Goal: Task Accomplishment & Management: Use online tool/utility

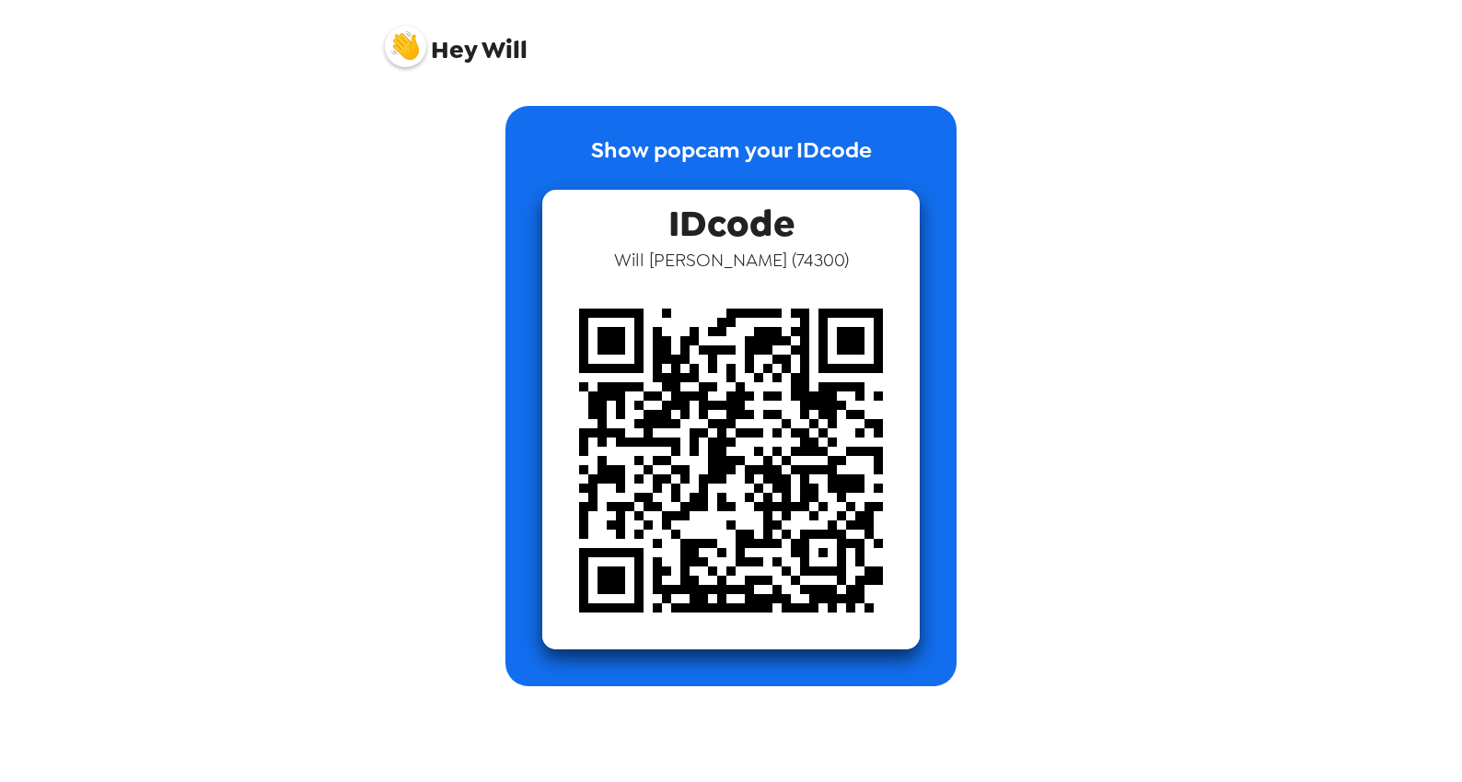
click at [1172, 459] on div "Hey Will Show popcam your IDcode IDcode Will [PERSON_NAME] ( 74300 )" at bounding box center [731, 391] width 1462 height 782
click at [697, 136] on p "Show popcam your IDcode" at bounding box center [731, 162] width 281 height 56
click at [408, 26] on img at bounding box center [405, 46] width 41 height 41
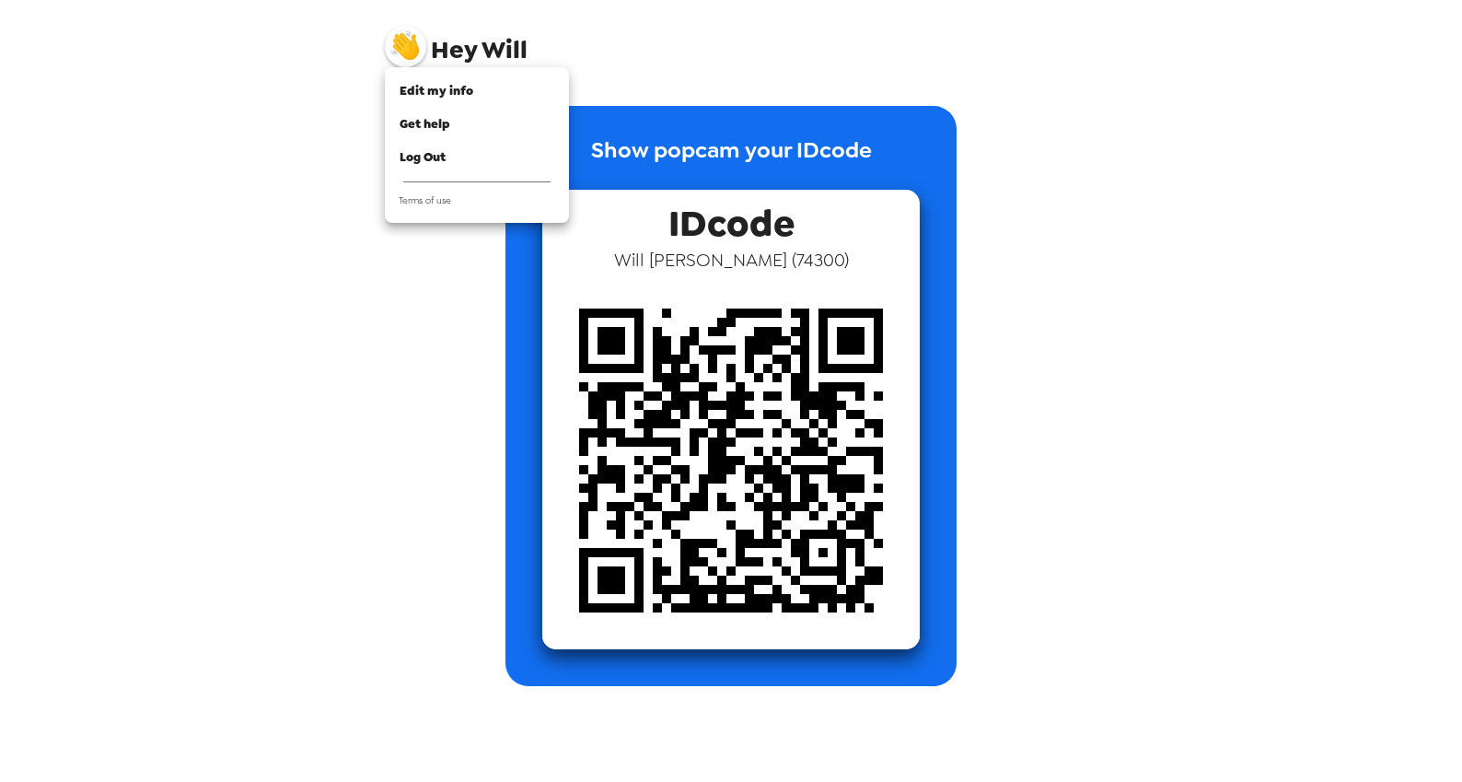
click at [398, 44] on div at bounding box center [731, 391] width 1462 height 782
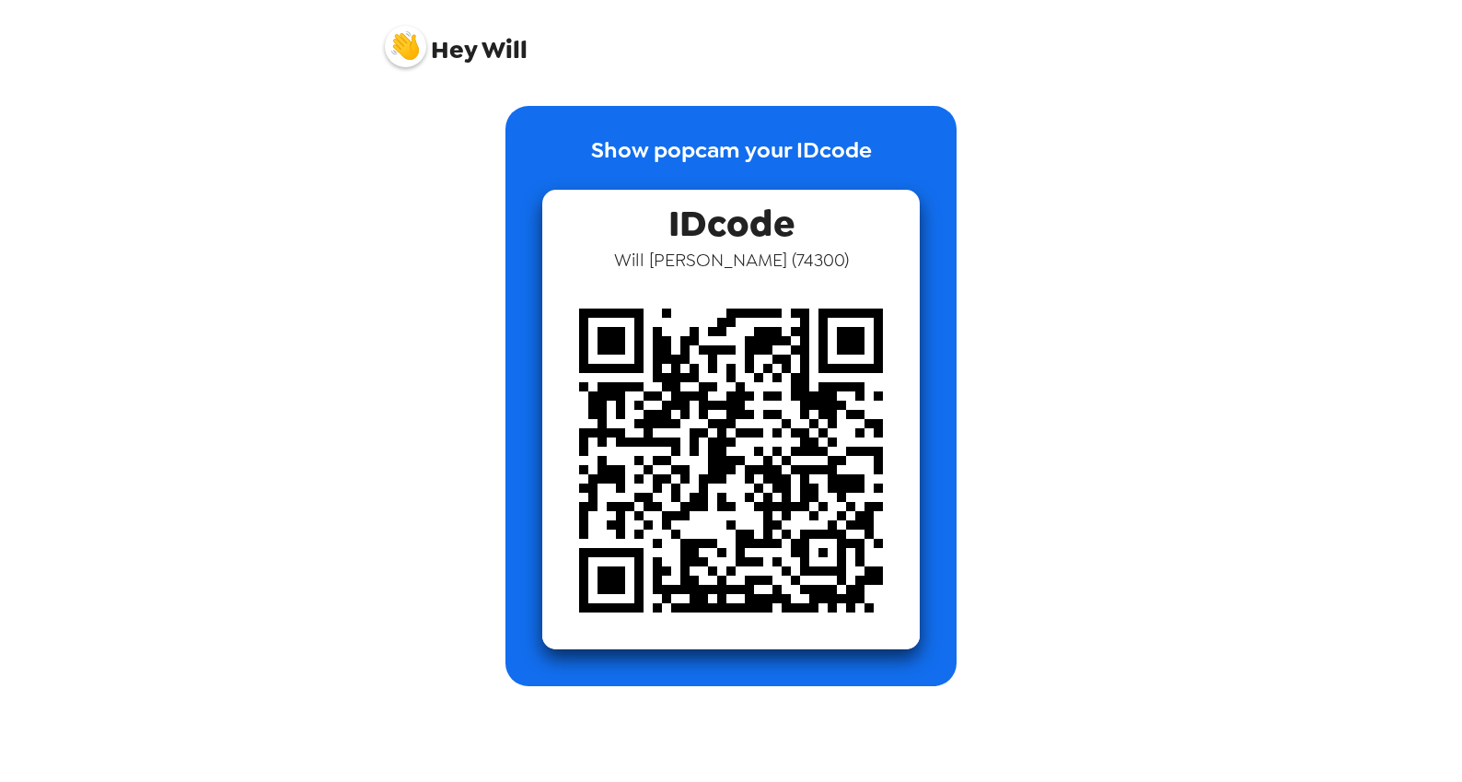
click at [411, 31] on img at bounding box center [405, 46] width 41 height 41
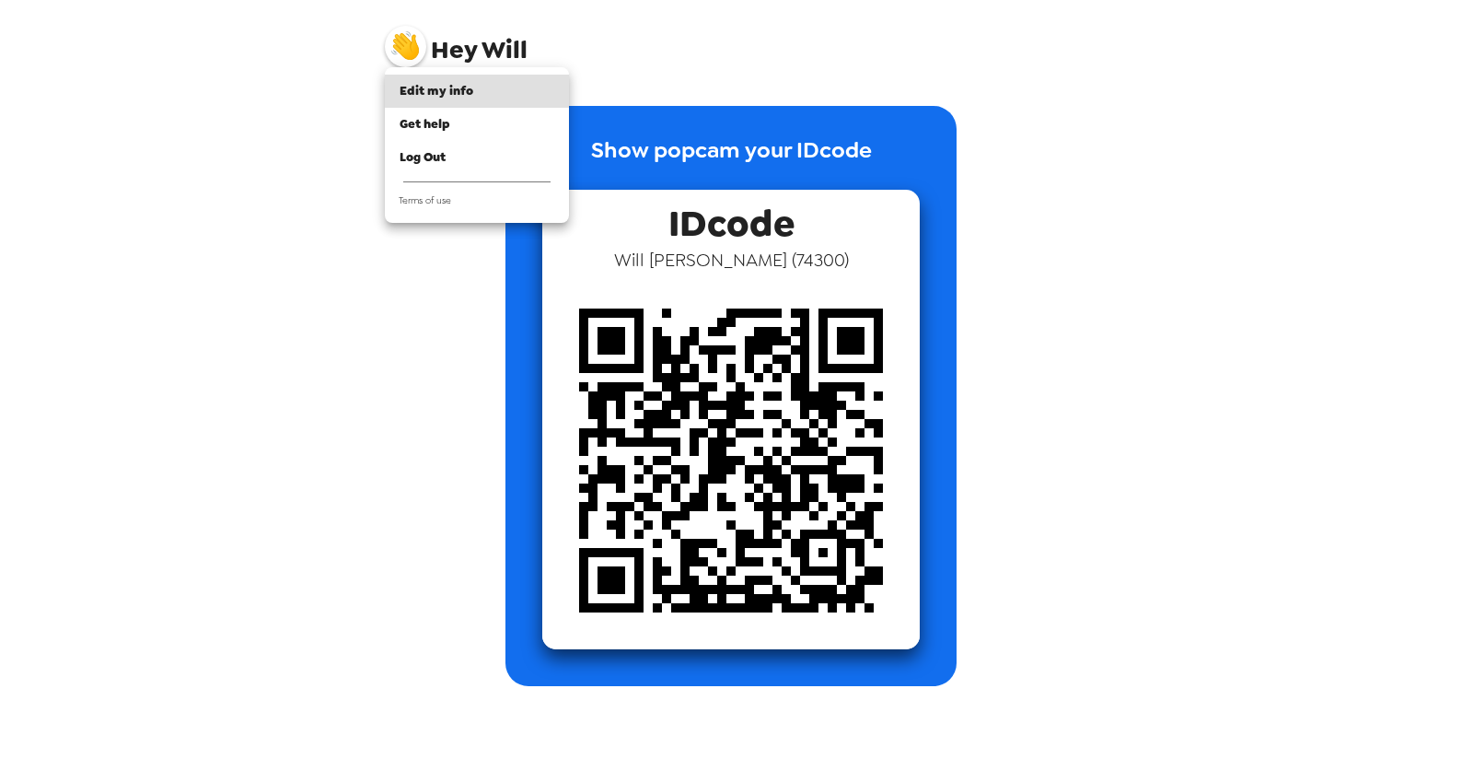
click at [667, 32] on div at bounding box center [731, 391] width 1462 height 782
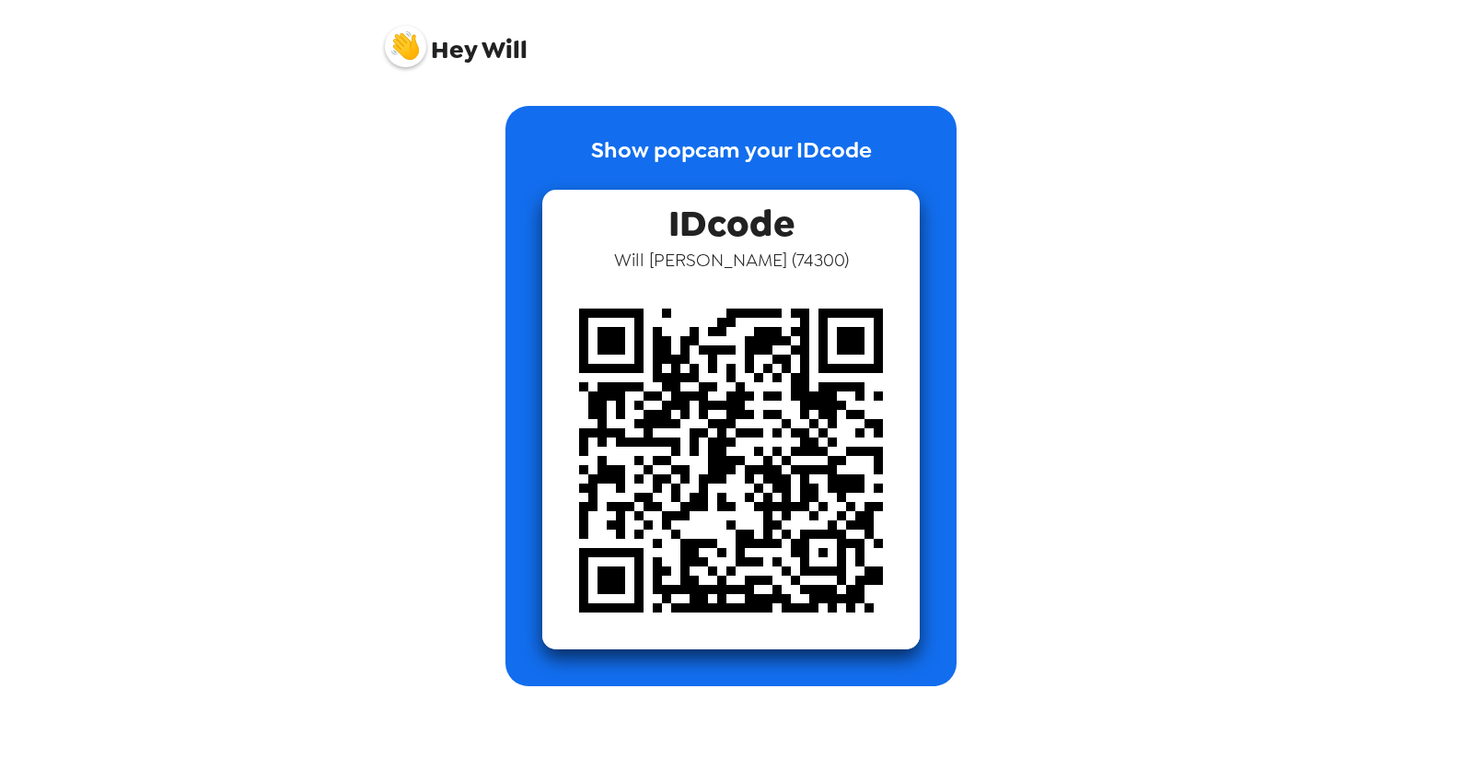
click at [727, 182] on p "Show popcam your IDcode" at bounding box center [731, 162] width 281 height 56
click at [777, 392] on img at bounding box center [731, 461] width 378 height 378
click at [756, 208] on span "IDcode" at bounding box center [732, 219] width 126 height 58
drag, startPoint x: 755, startPoint y: 219, endPoint x: 920, endPoint y: 227, distance: 165.0
click at [857, 267] on div "IDcode [PERSON_NAME] ( 74300 )" at bounding box center [731, 420] width 378 height 460
